Goal: Task Accomplishment & Management: Complete application form

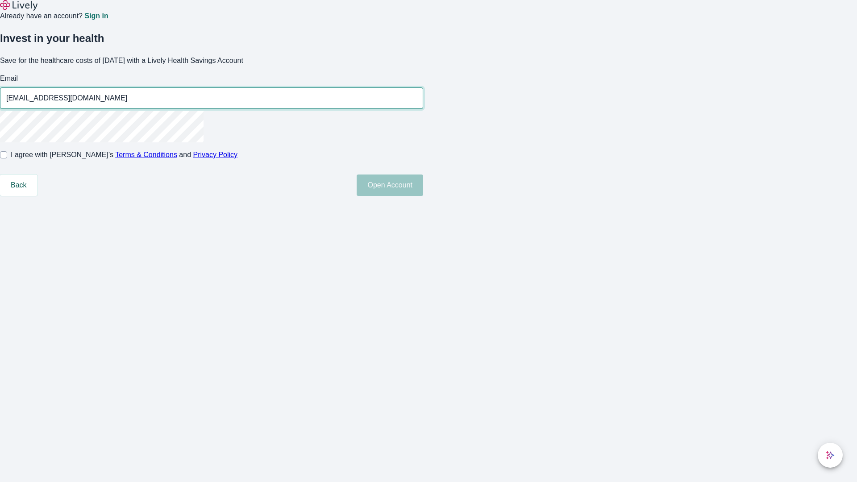
type input "[EMAIL_ADDRESS][DOMAIN_NAME]"
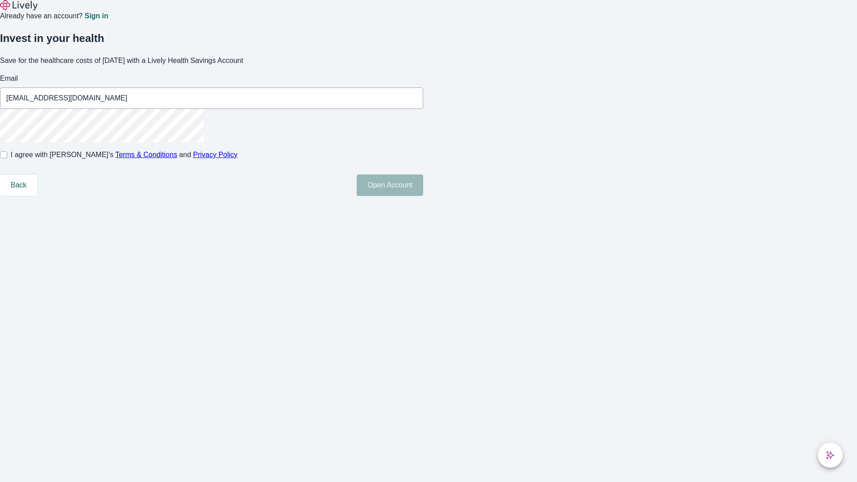
click at [7, 159] on input "I agree with Lively’s Terms & Conditions and Privacy Policy" at bounding box center [3, 154] width 7 height 7
checkbox input "true"
click at [423, 196] on button "Open Account" at bounding box center [390, 185] width 67 height 21
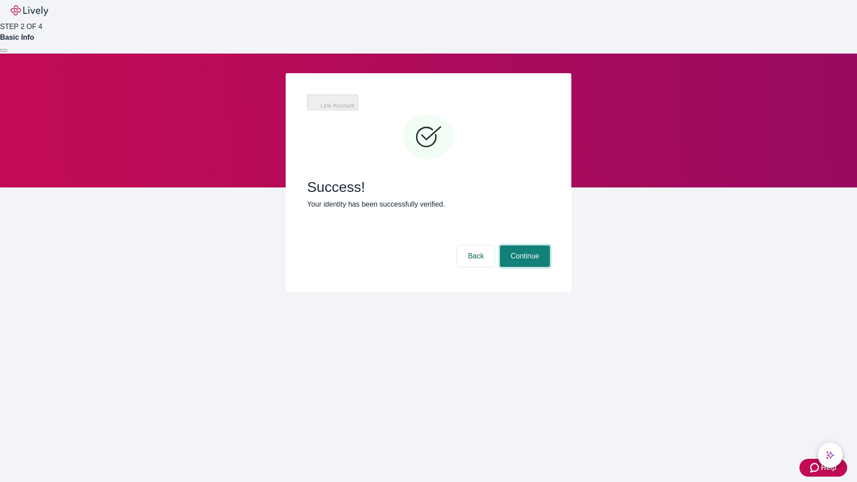
click at [524, 246] on button "Continue" at bounding box center [525, 256] width 50 height 21
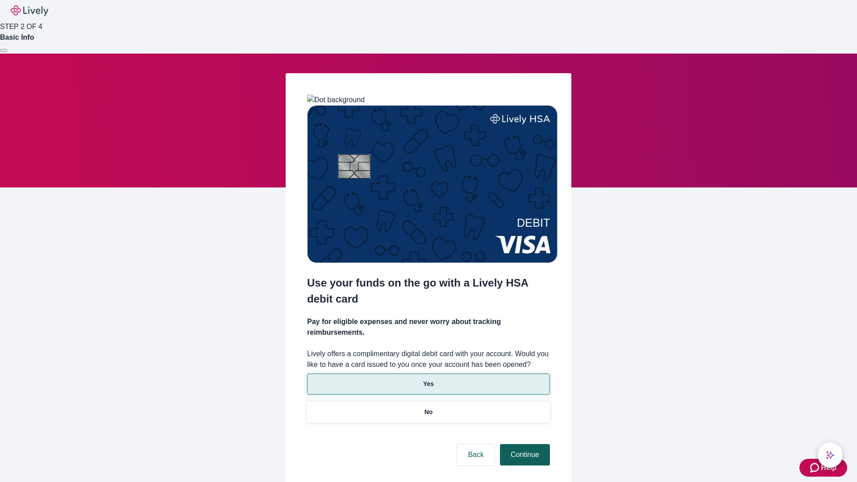
click at [428, 380] on p "Yes" at bounding box center [428, 384] width 11 height 9
click at [524, 444] on button "Continue" at bounding box center [525, 454] width 50 height 21
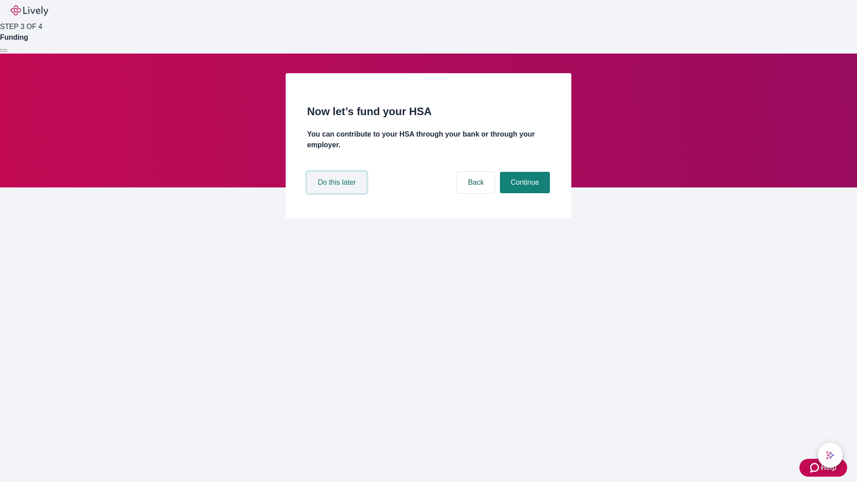
click at [338, 193] on button "Do this later" at bounding box center [336, 182] width 59 height 21
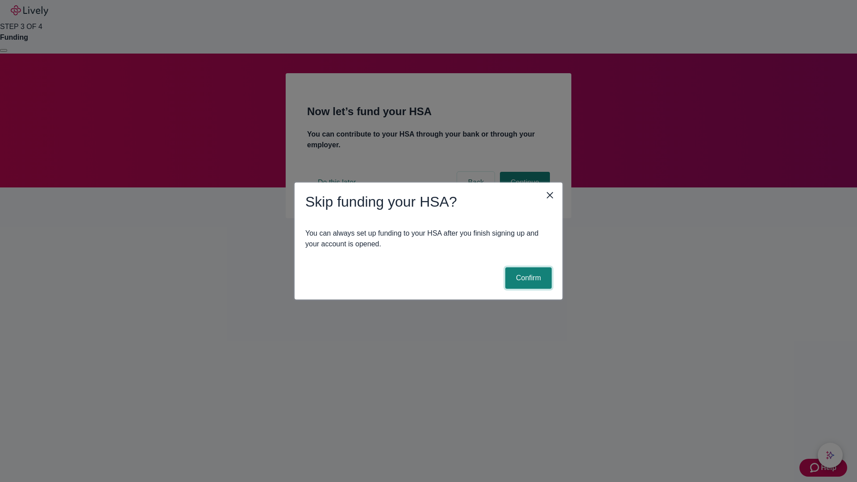
click at [527, 278] on button "Confirm" at bounding box center [528, 277] width 46 height 21
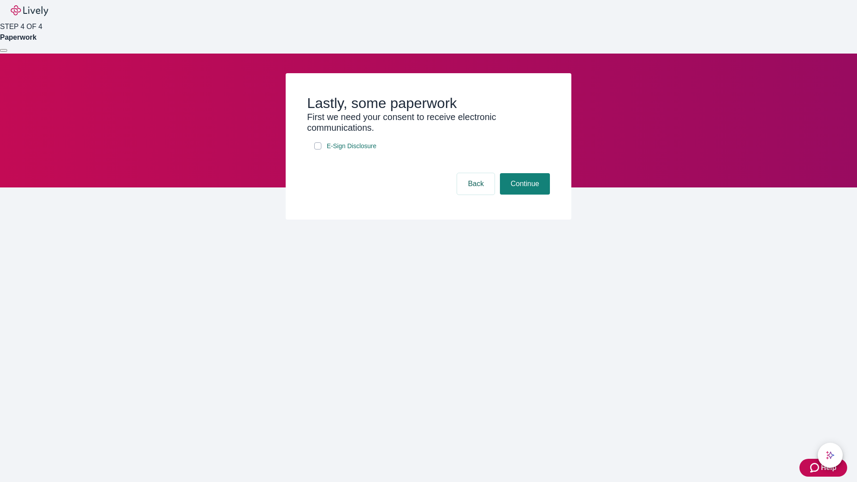
click at [318, 150] on input "E-Sign Disclosure" at bounding box center [317, 145] width 7 height 7
checkbox input "true"
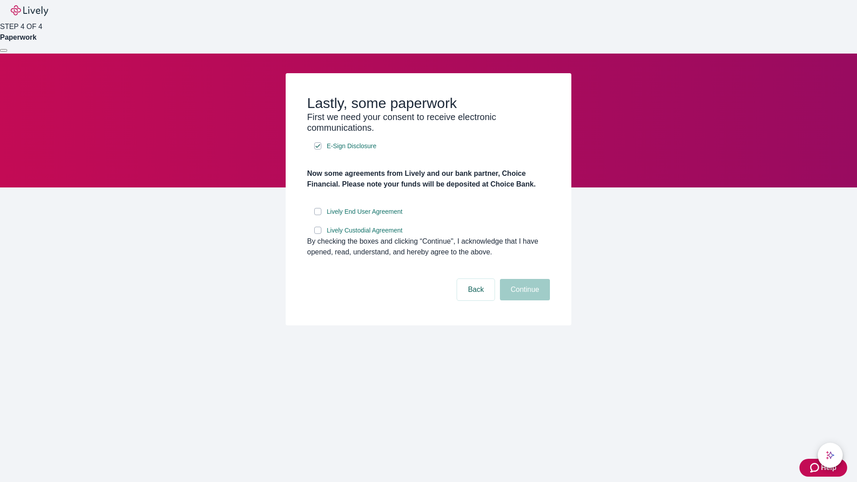
click at [318, 215] on input "Lively End User Agreement" at bounding box center [317, 211] width 7 height 7
checkbox input "true"
click at [318, 234] on input "Lively Custodial Agreement" at bounding box center [317, 230] width 7 height 7
checkbox input "true"
click at [524, 301] on button "Continue" at bounding box center [525, 289] width 50 height 21
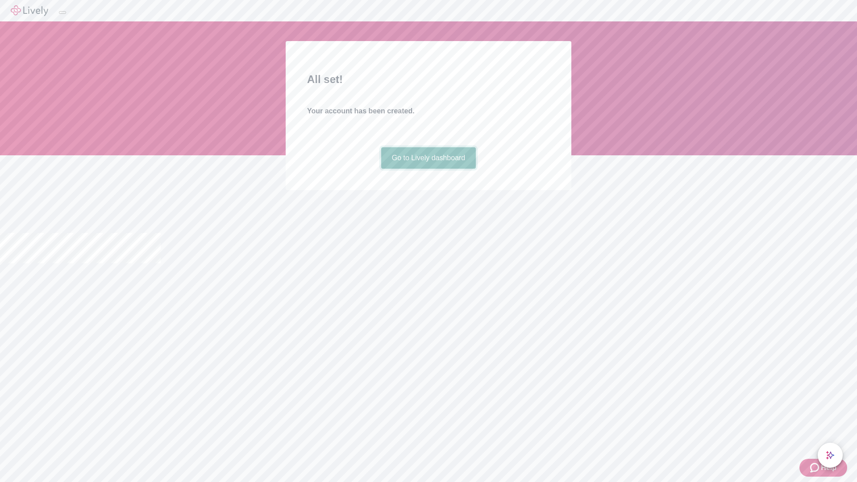
click at [428, 169] on link "Go to Lively dashboard" at bounding box center [428, 157] width 95 height 21
